Goal: Task Accomplishment & Management: Complete application form

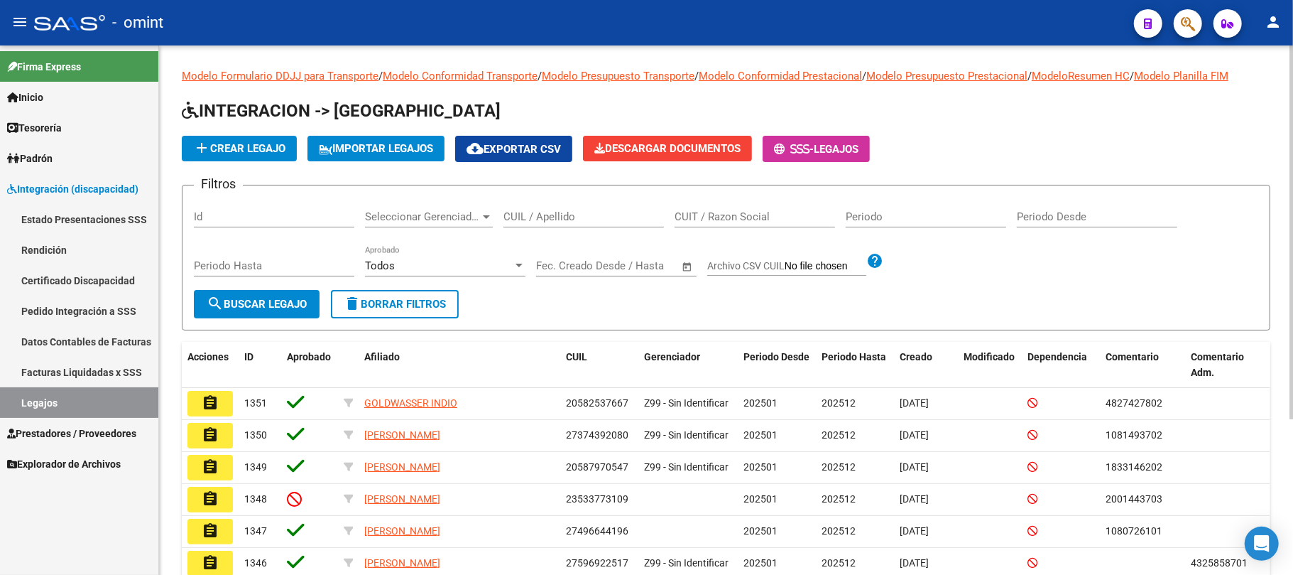
click at [621, 219] on input "CUIL / Apellido" at bounding box center [584, 216] width 161 height 13
click at [557, 209] on div "ma CUIL / Apellido" at bounding box center [584, 212] width 161 height 31
click at [555, 219] on input "ma" at bounding box center [584, 216] width 161 height 13
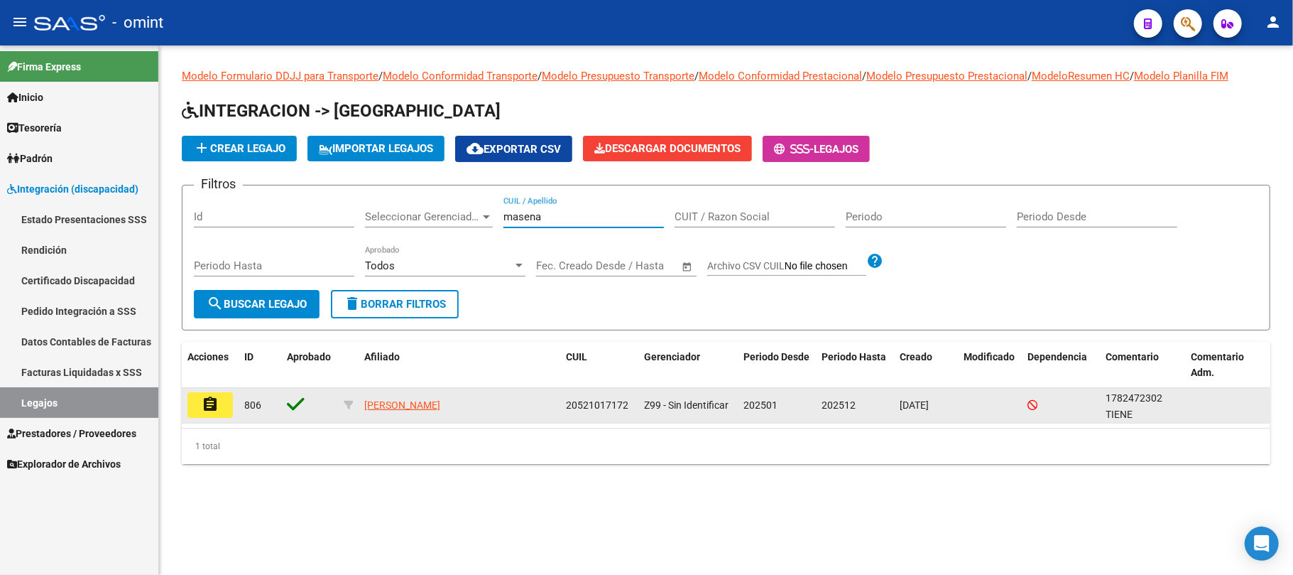
type input "masena"
click at [208, 405] on mat-icon "assignment" at bounding box center [210, 404] width 17 height 17
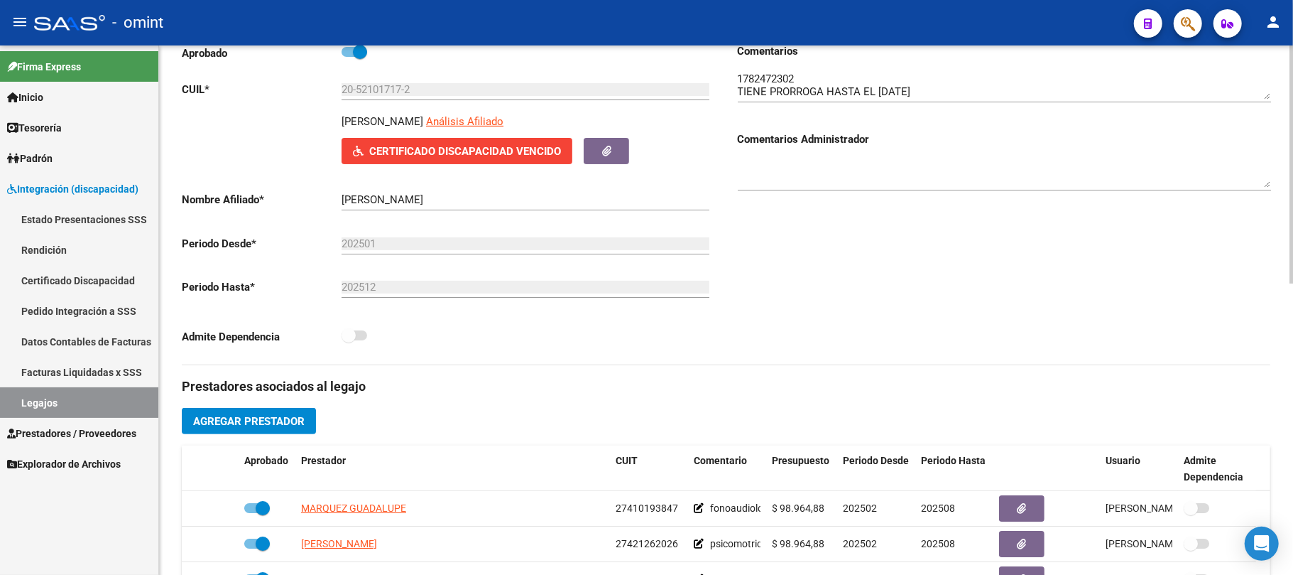
scroll to position [94, 0]
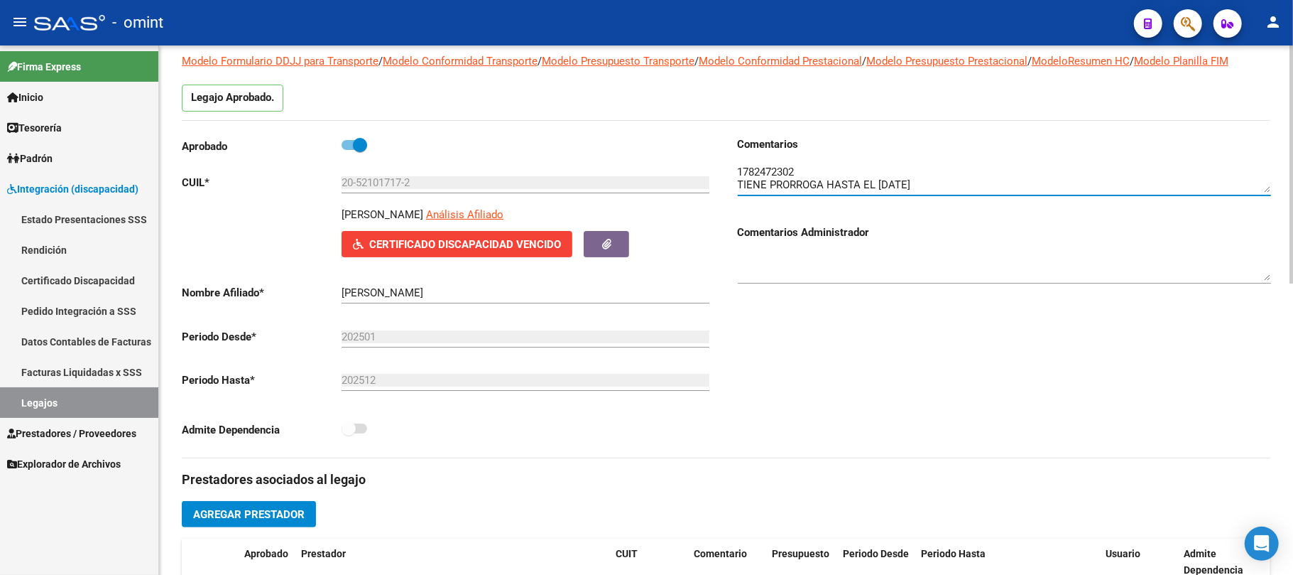
click at [764, 173] on textarea at bounding box center [1004, 178] width 533 height 28
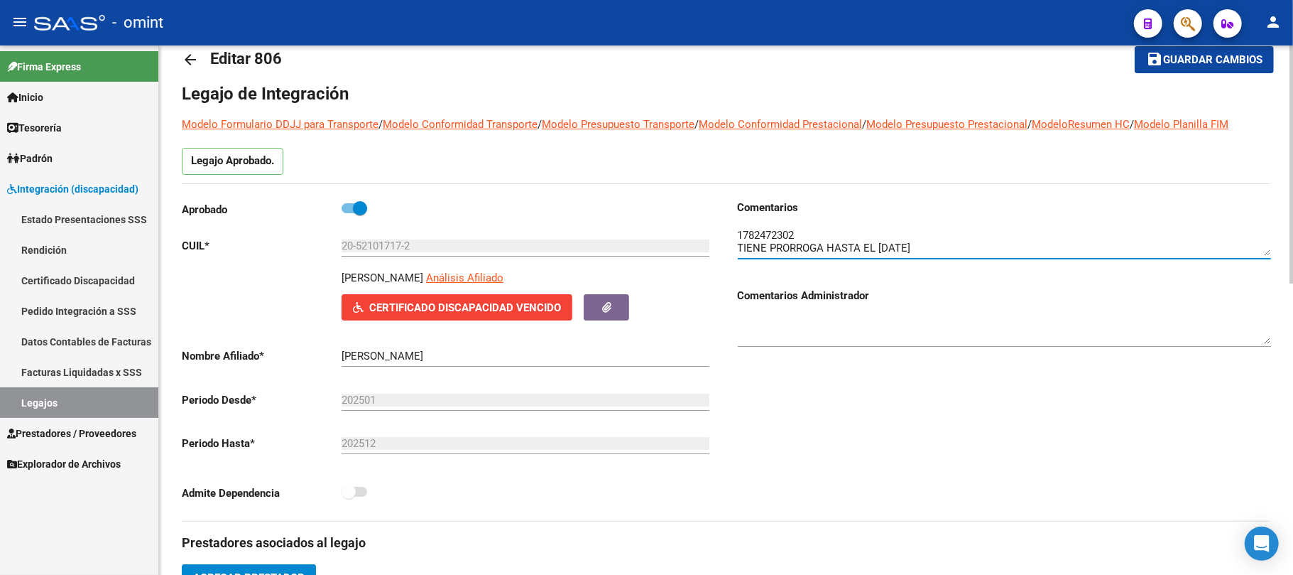
scroll to position [0, 0]
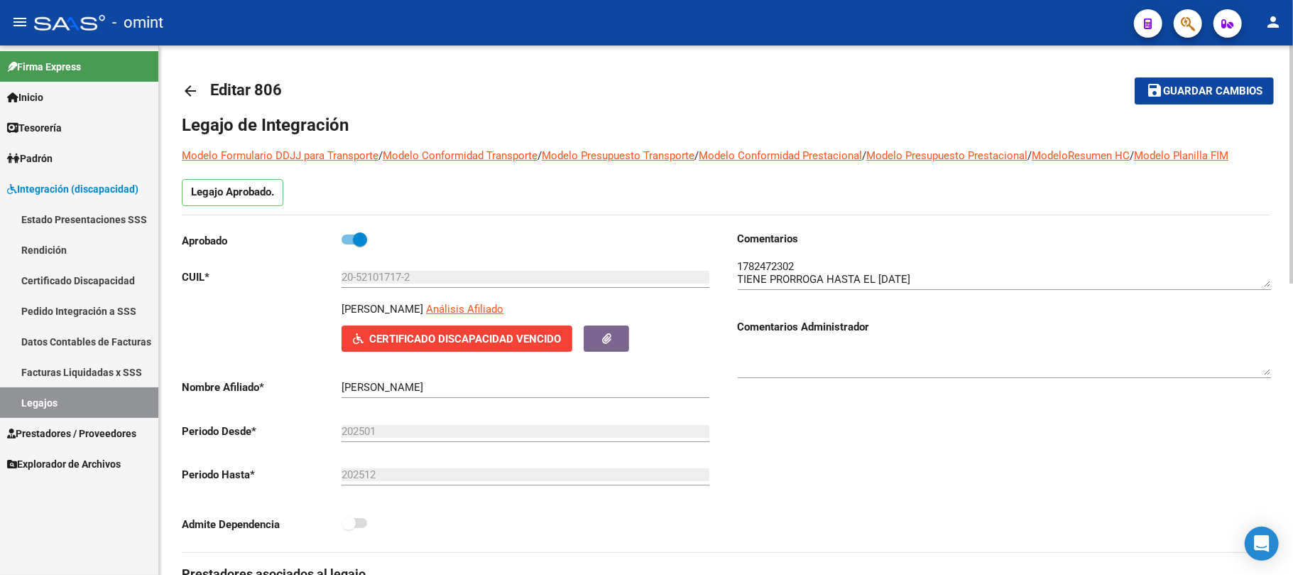
click at [192, 87] on mat-icon "arrow_back" at bounding box center [190, 90] width 17 height 17
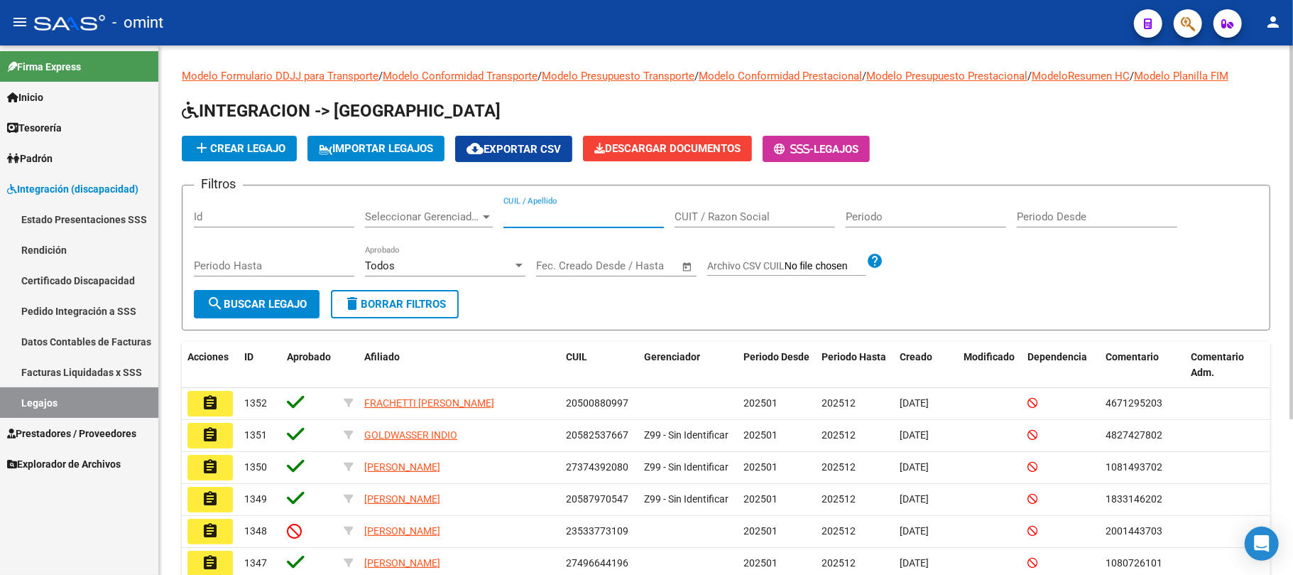
click at [567, 214] on input "CUIL / Apellido" at bounding box center [584, 216] width 161 height 13
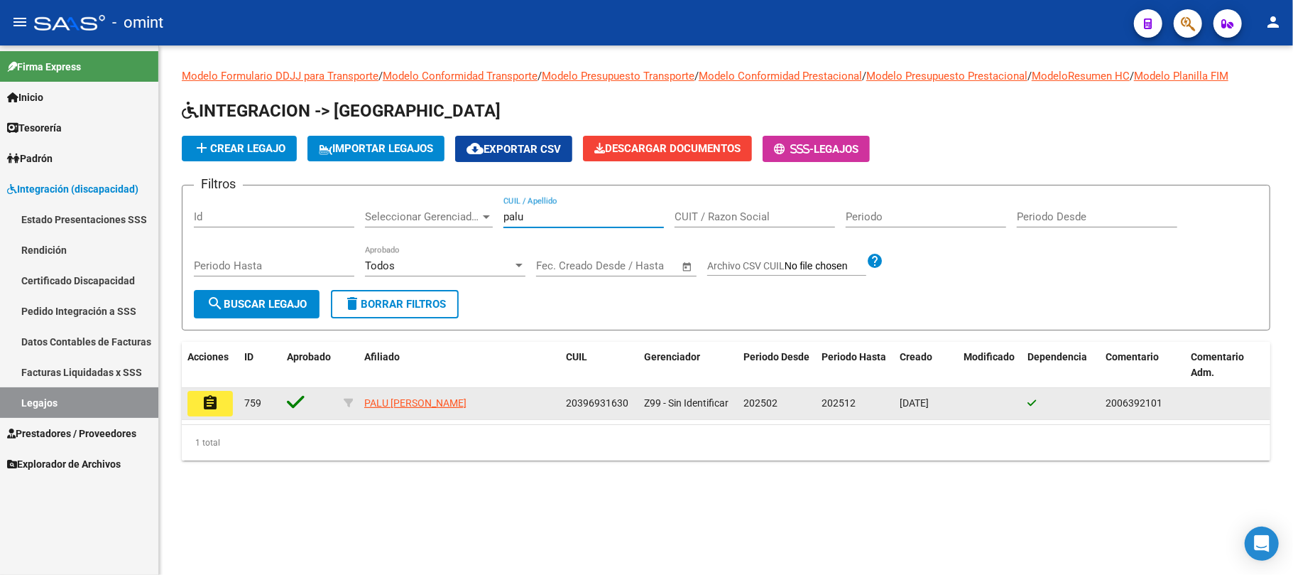
type input "palu"
click at [194, 403] on button "assignment" at bounding box center [209, 404] width 45 height 26
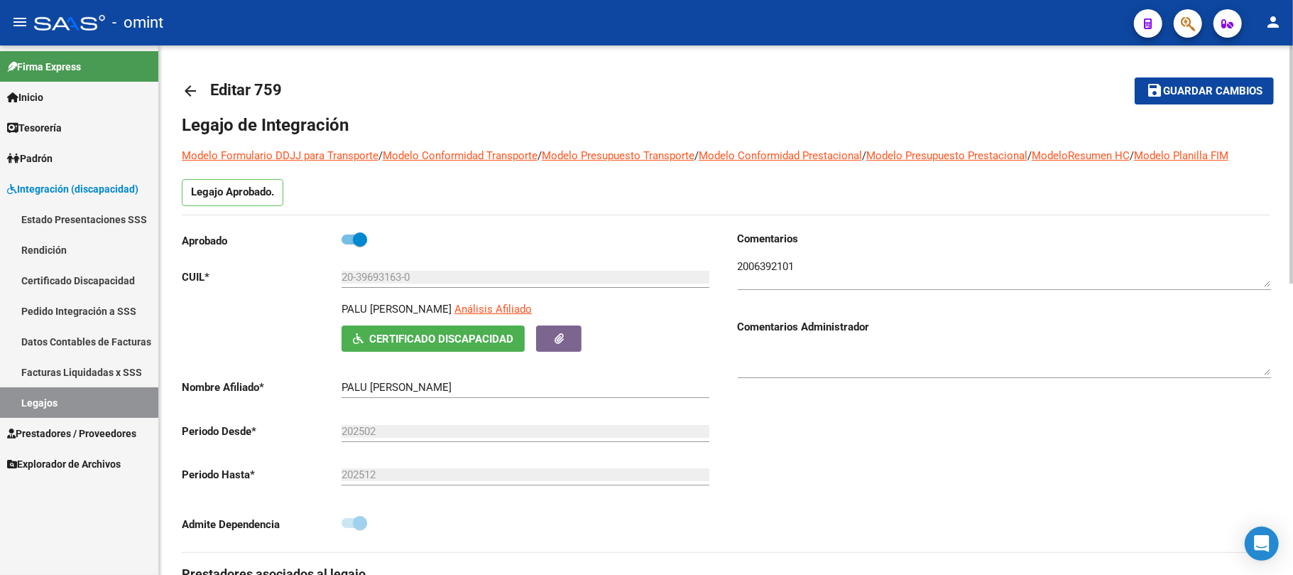
click at [353, 237] on span at bounding box center [360, 239] width 14 height 14
click at [349, 244] on input "checkbox" at bounding box center [348, 244] width 1 height 1
checkbox input "false"
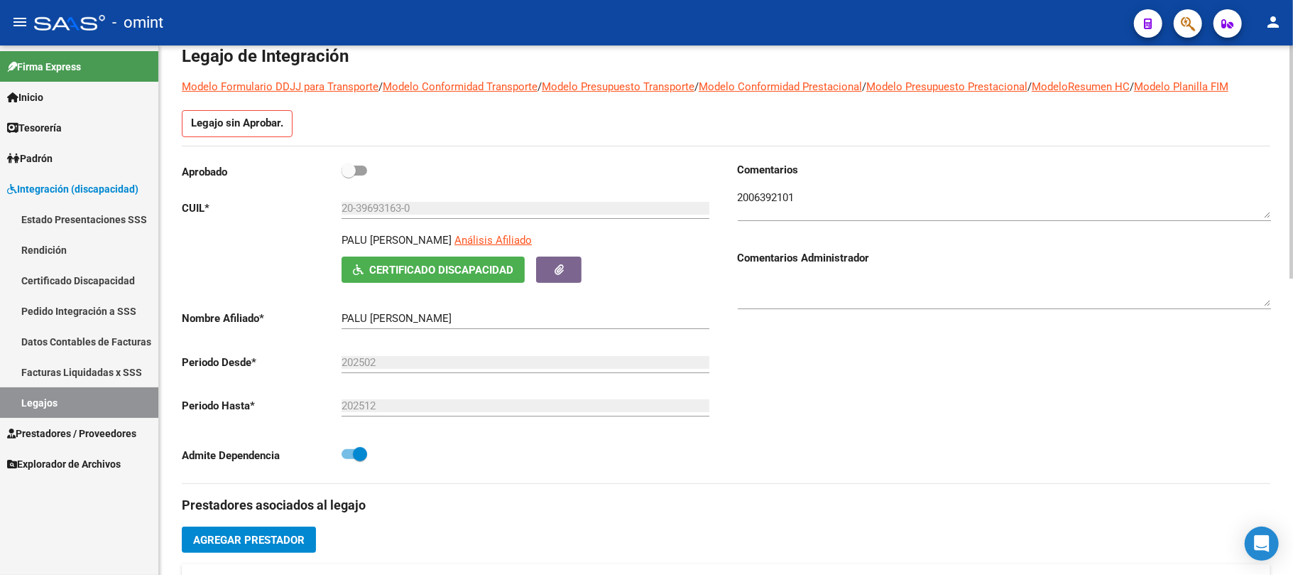
scroll to position [379, 0]
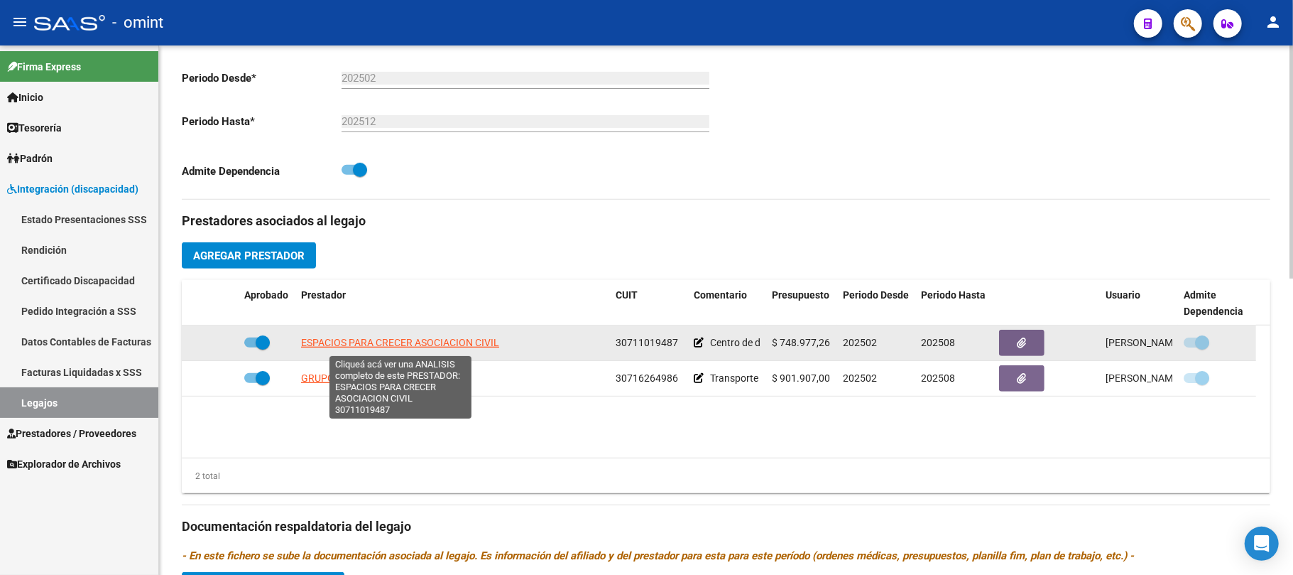
click at [433, 342] on span "ESPACIOS PARA CRECER ASOCIACION CIVIL" at bounding box center [400, 342] width 198 height 11
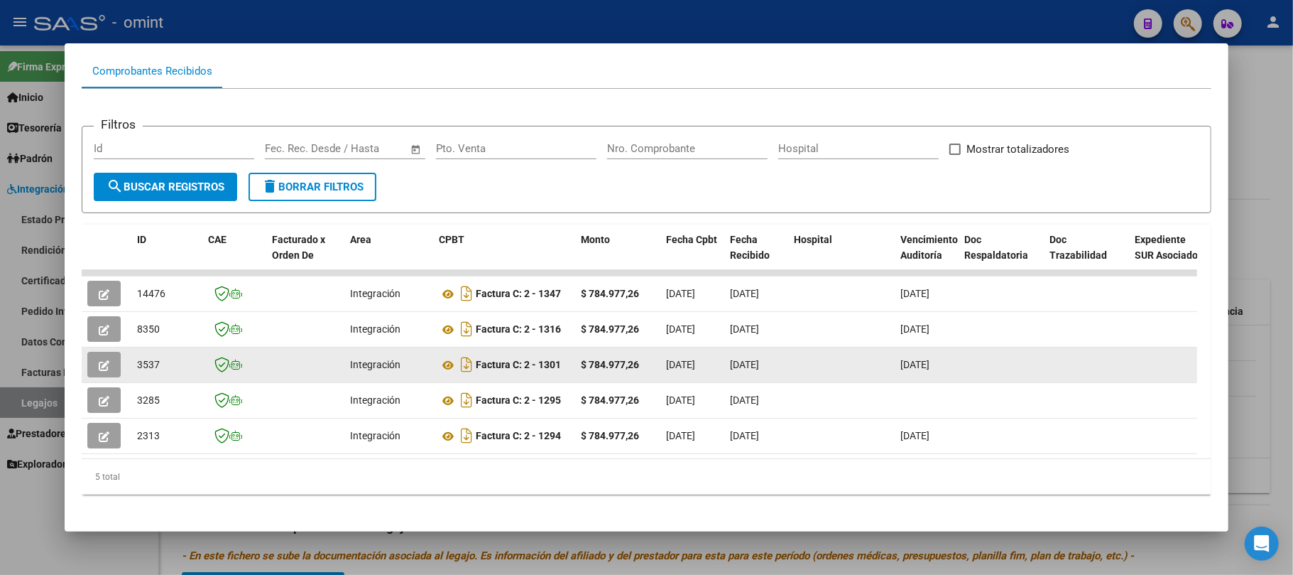
scroll to position [166, 0]
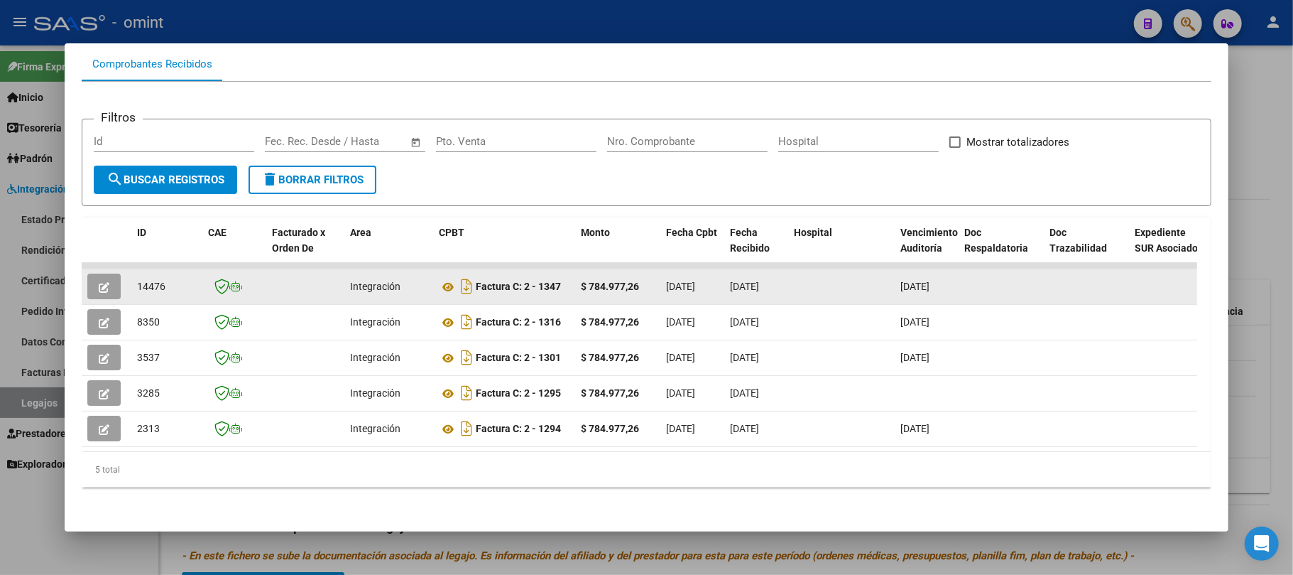
click at [106, 282] on icon "button" at bounding box center [104, 287] width 11 height 11
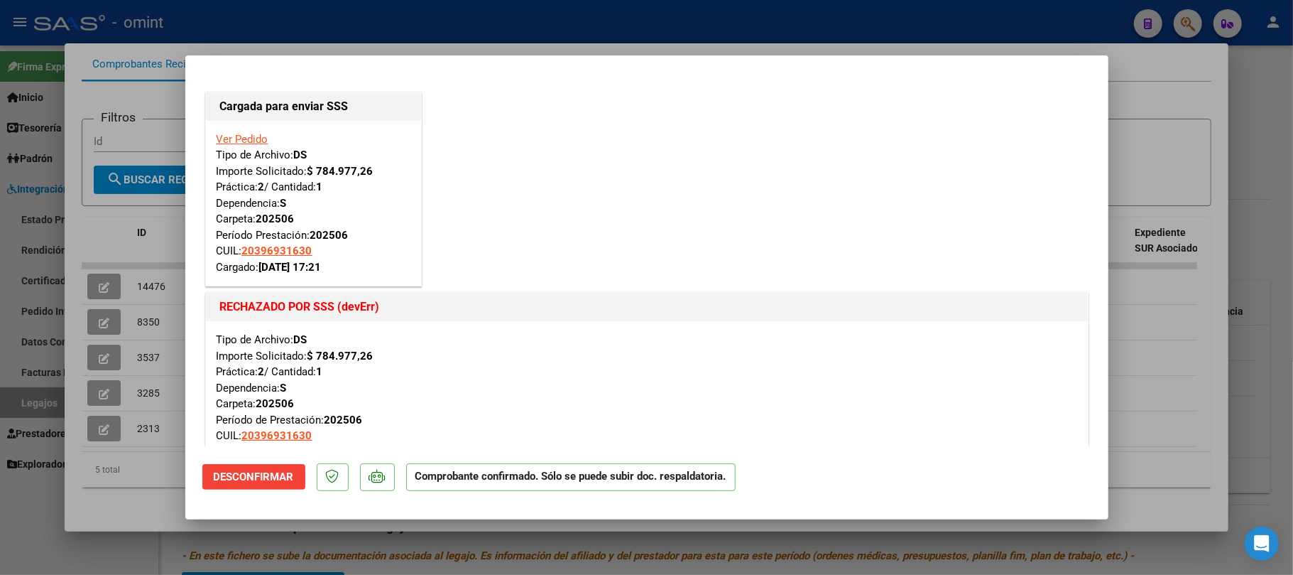
click at [513, 38] on div at bounding box center [646, 287] width 1293 height 575
type input "$ 0,00"
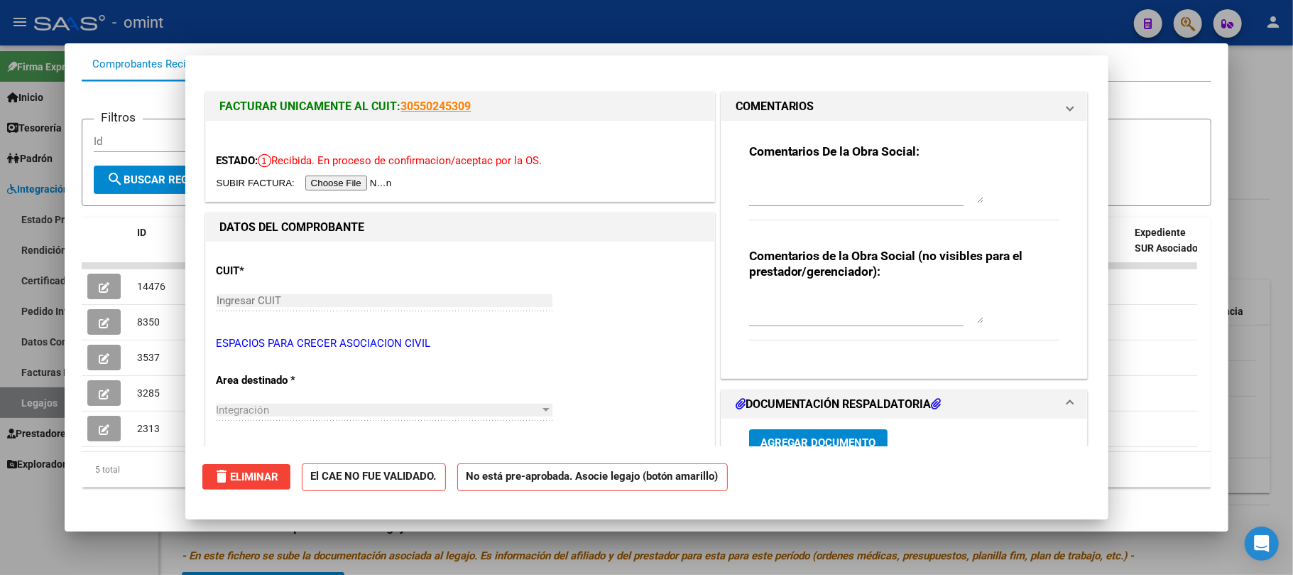
click at [518, 16] on div at bounding box center [646, 287] width 1293 height 575
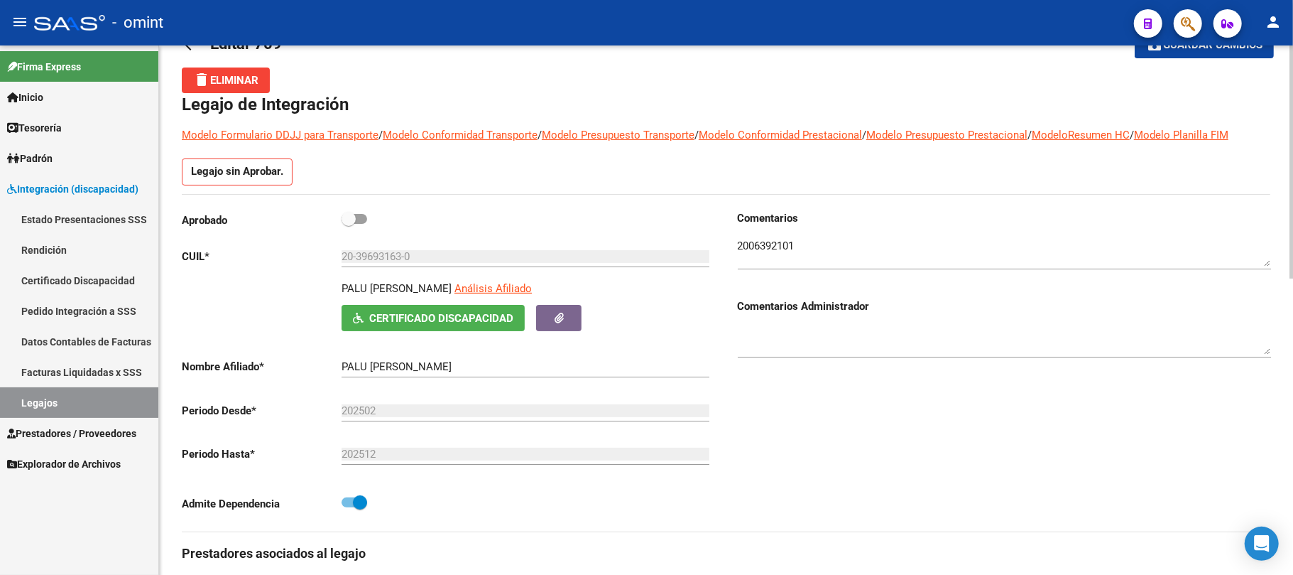
scroll to position [0, 0]
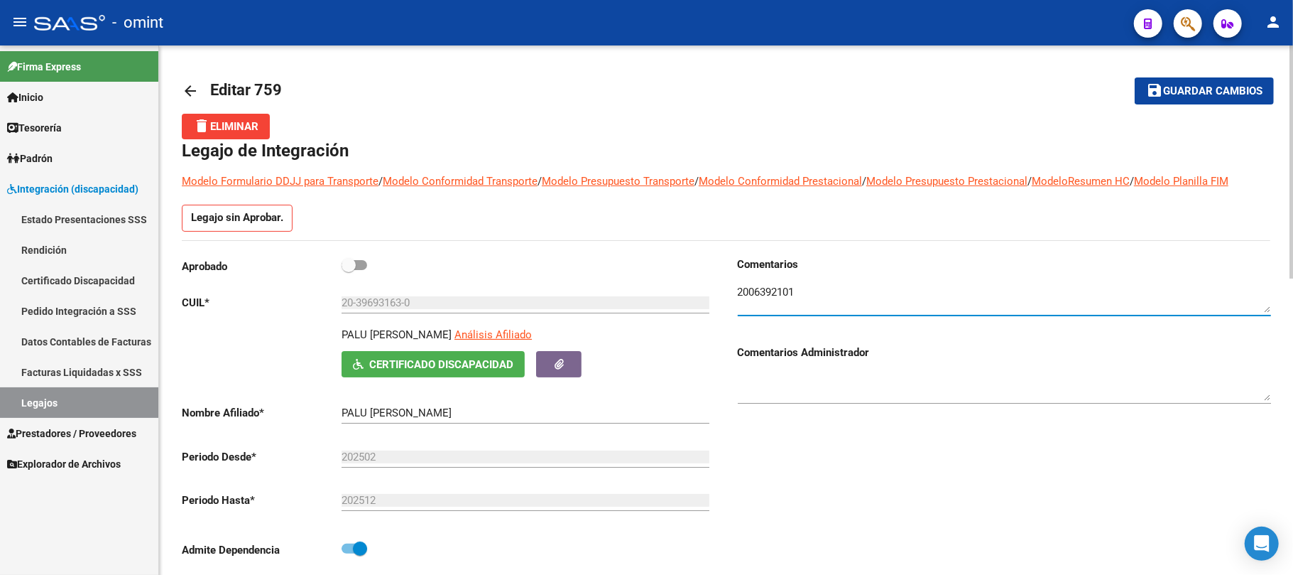
click at [757, 291] on textarea at bounding box center [1004, 298] width 533 height 28
click at [759, 291] on textarea at bounding box center [1004, 298] width 533 height 28
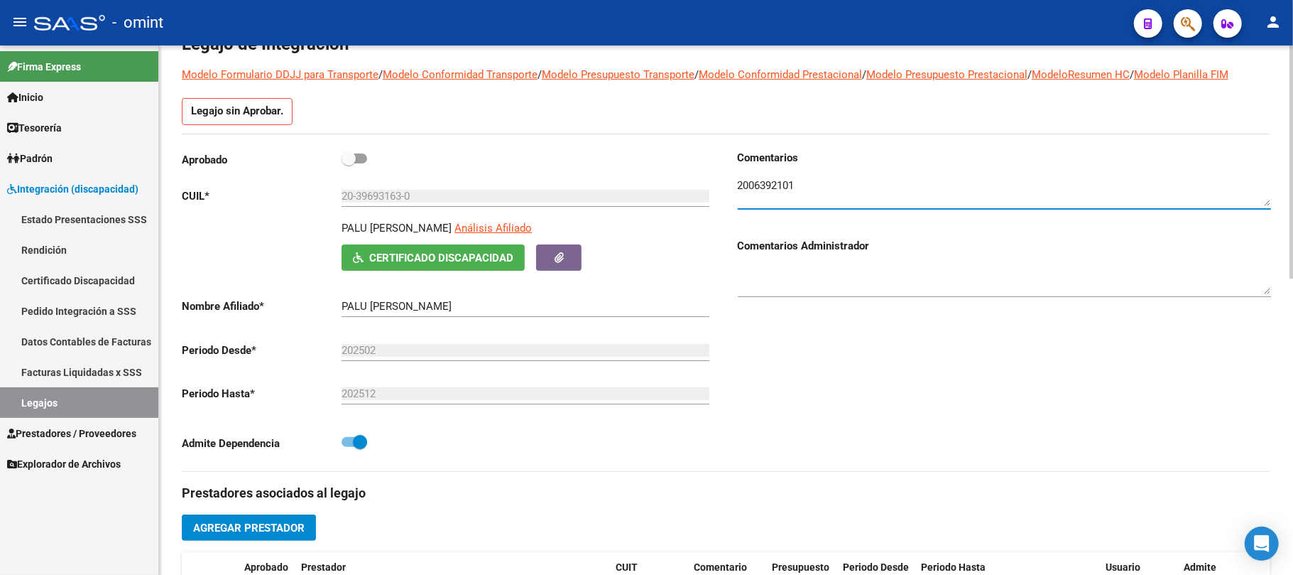
scroll to position [284, 0]
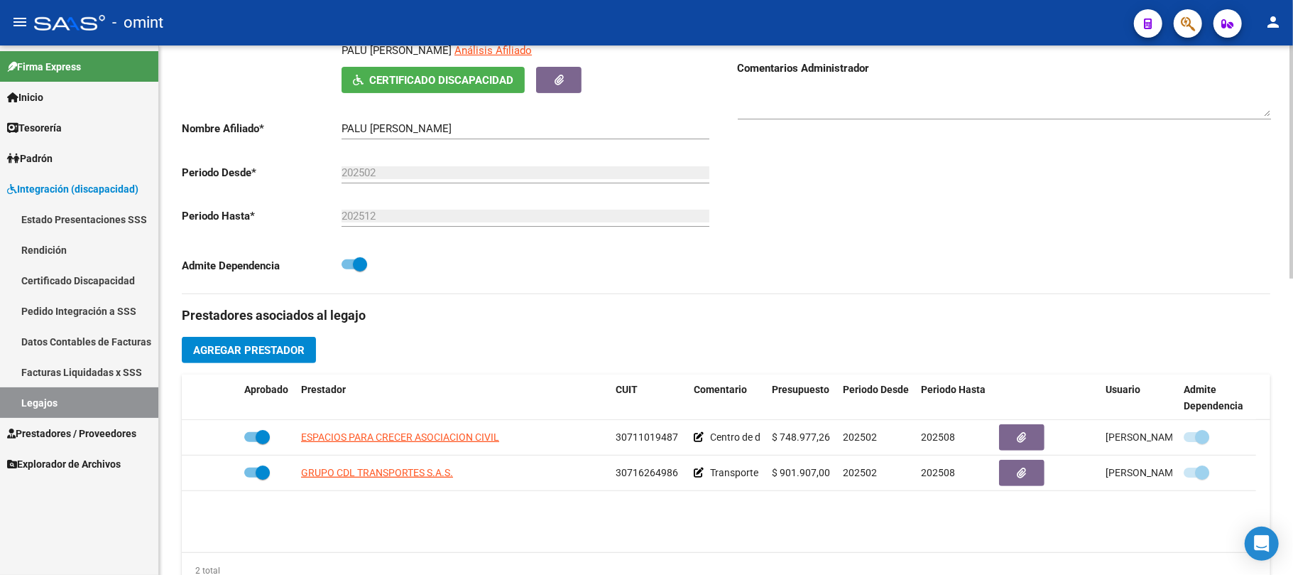
click at [783, 288] on div "Comentarios Comentarios Administrador" at bounding box center [999, 132] width 545 height 321
